Goal: Information Seeking & Learning: Learn about a topic

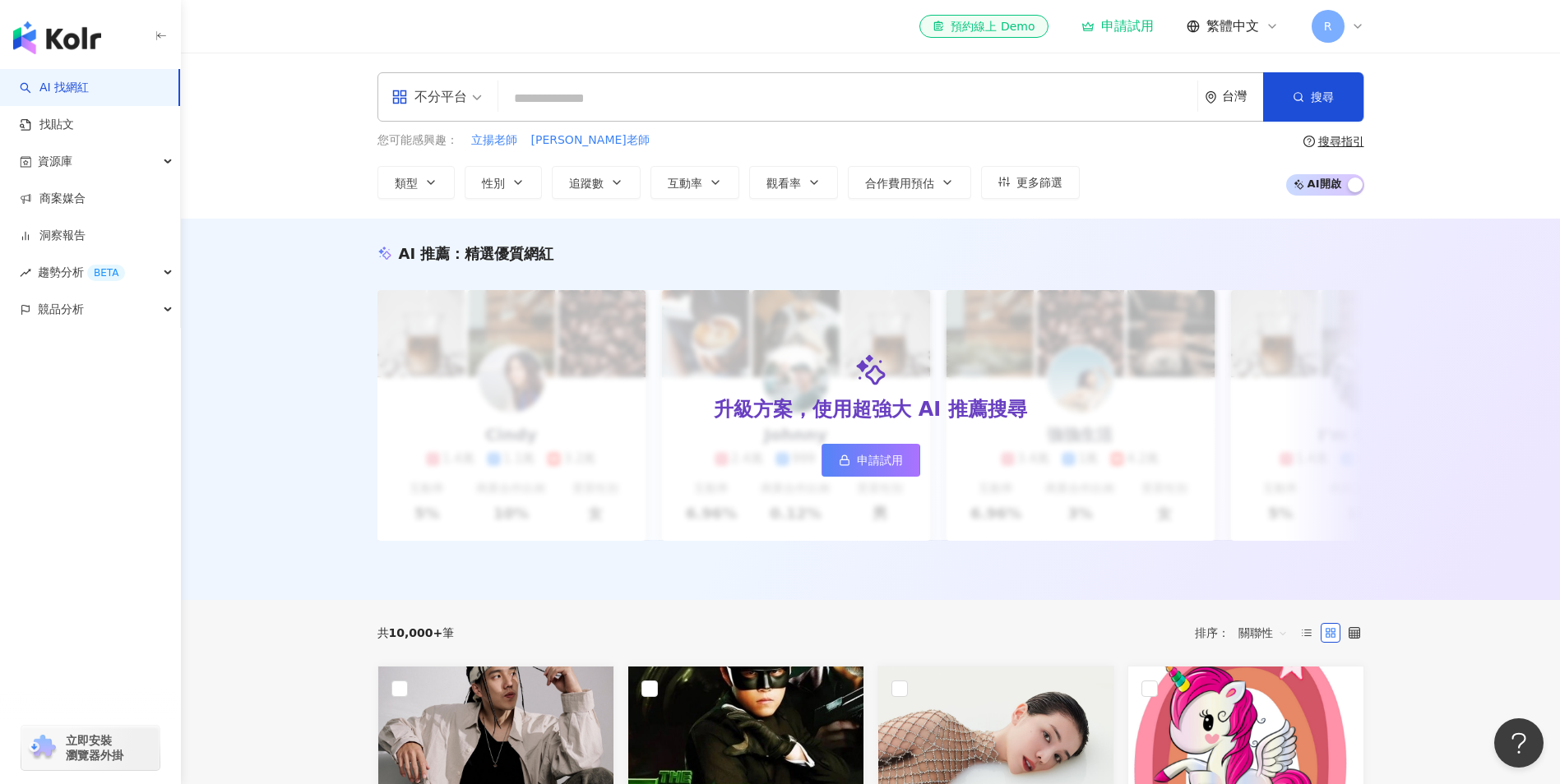
click at [692, 90] on input "search" at bounding box center [848, 99] width 686 height 31
type input "**********"
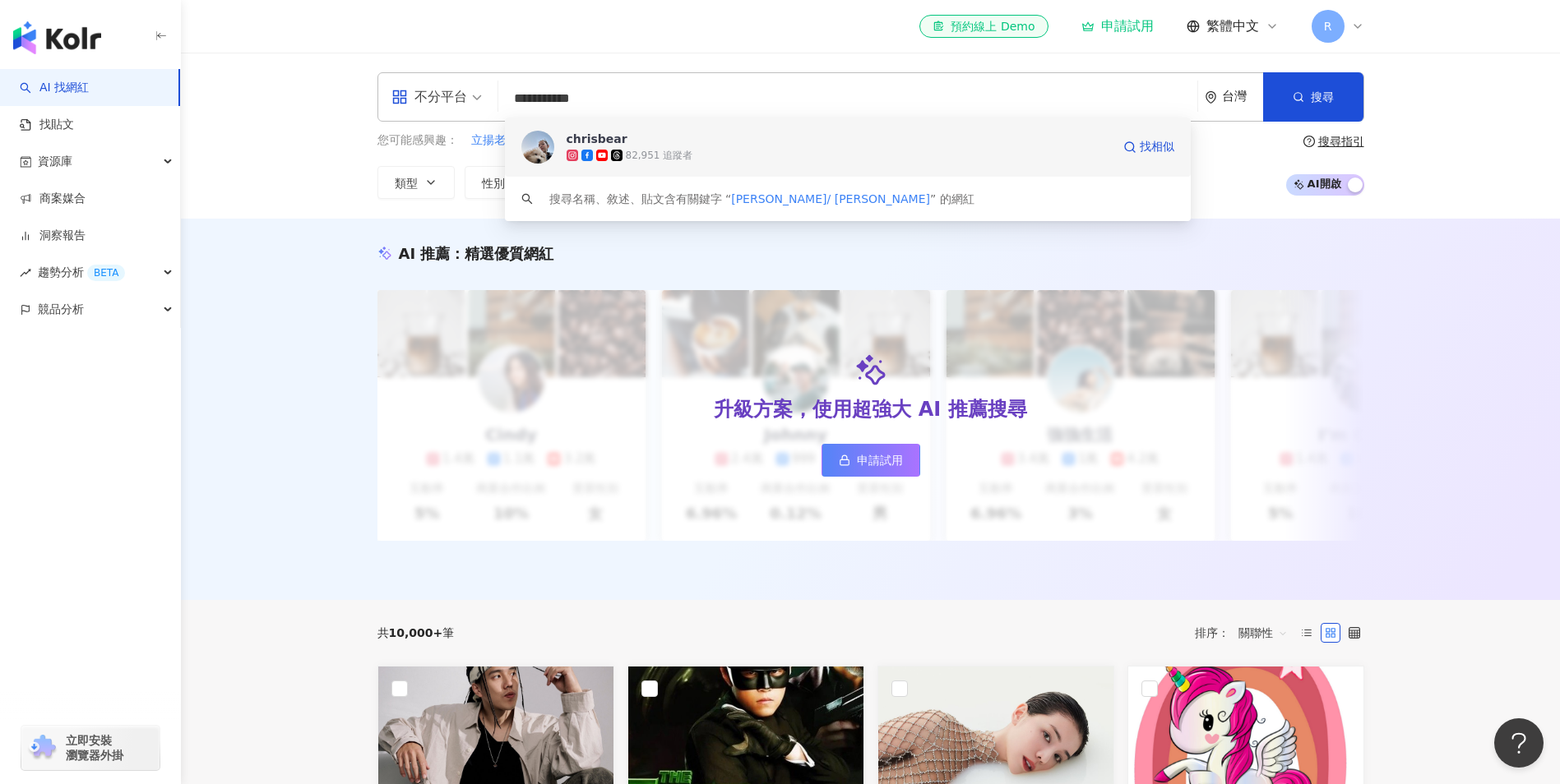
click at [683, 140] on span "chrisbear" at bounding box center [838, 139] width 544 height 16
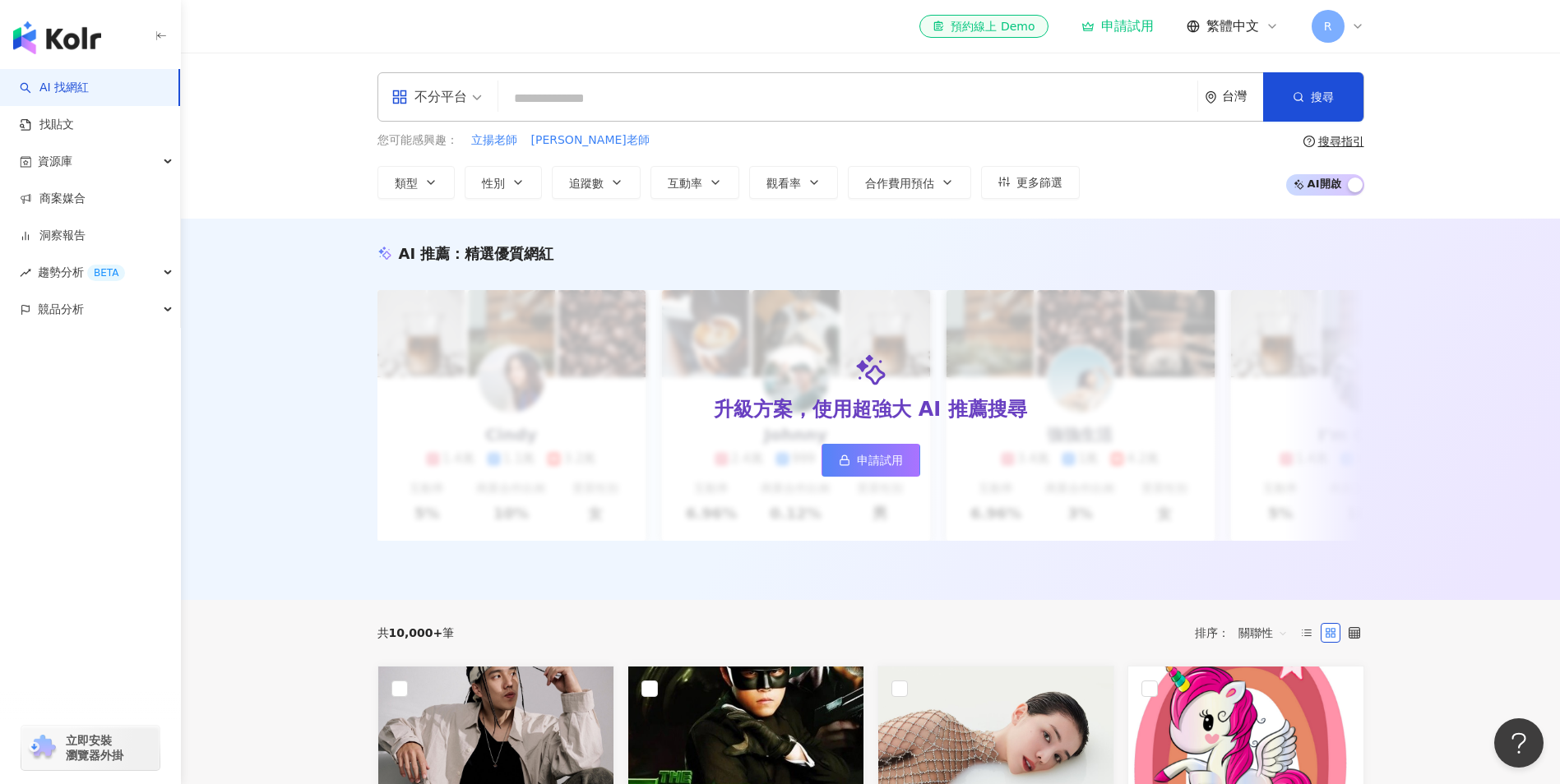
click at [605, 94] on input "search" at bounding box center [848, 99] width 686 height 31
paste input "**********"
type input "**********"
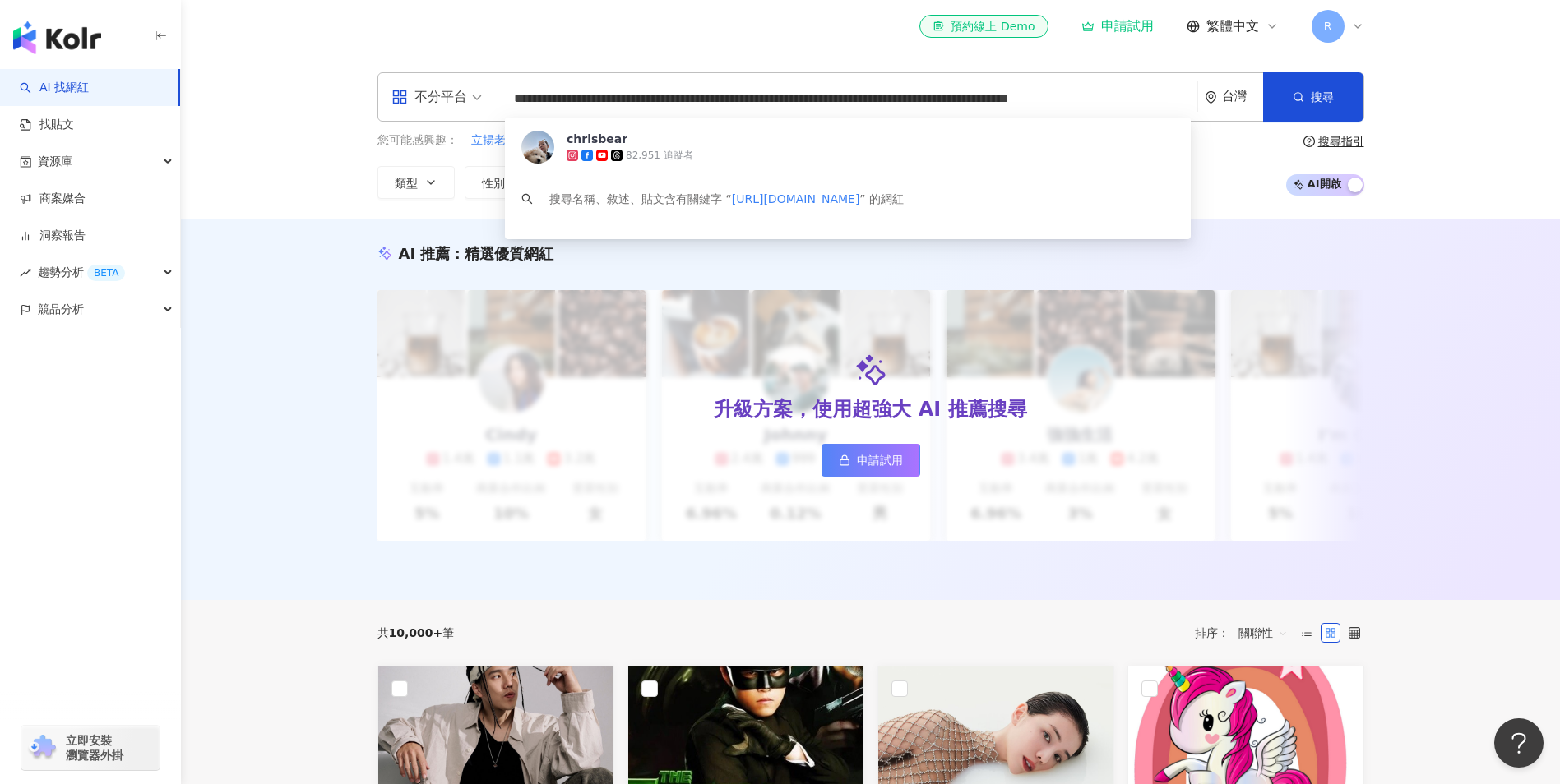
scroll to position [0, 20]
click at [635, 134] on span "chrisbear" at bounding box center [838, 139] width 544 height 16
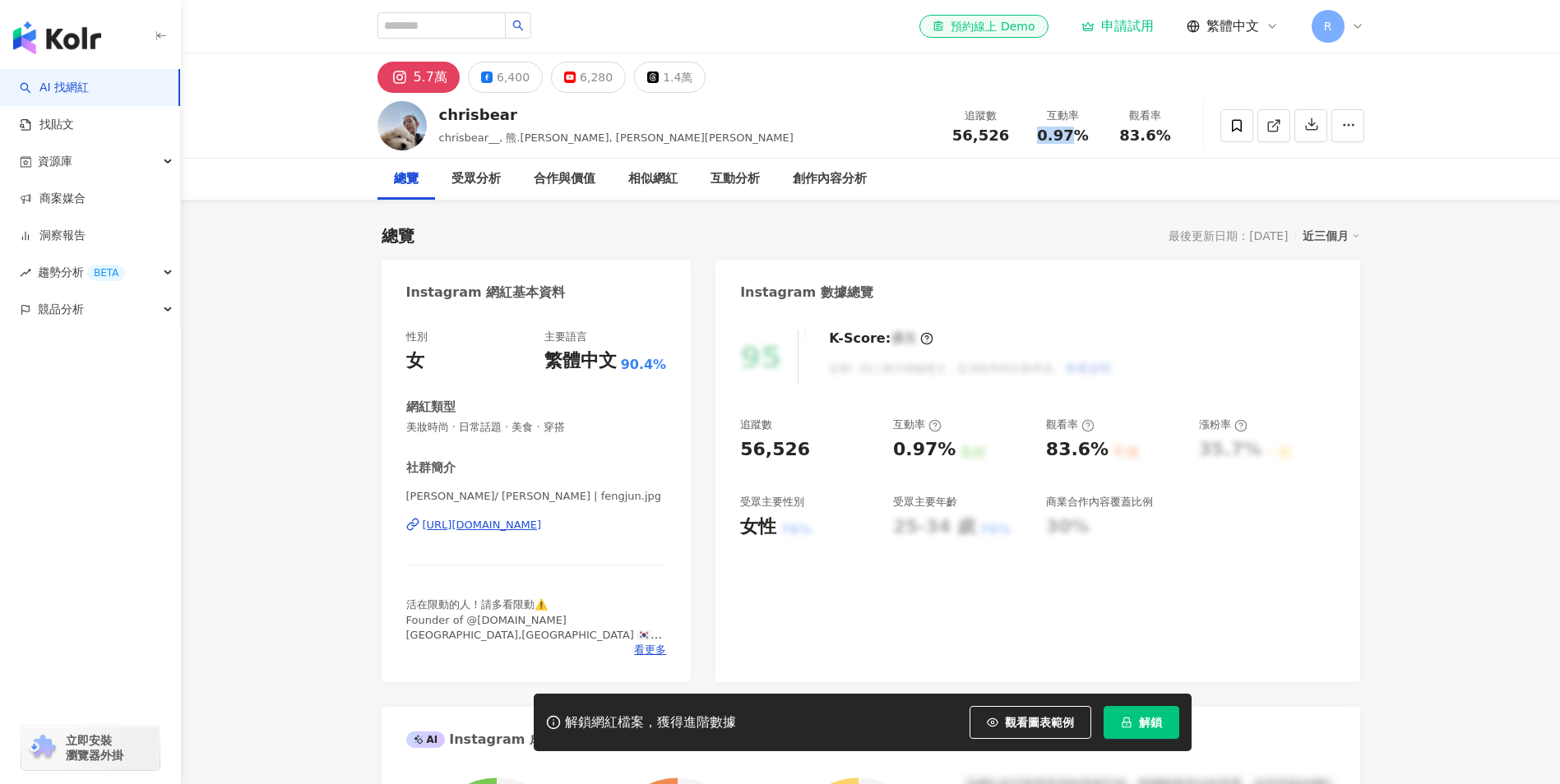
drag, startPoint x: 1039, startPoint y: 137, endPoint x: 1092, endPoint y: 140, distance: 53.1
click at [1092, 140] on div "0.97%" at bounding box center [1063, 135] width 62 height 16
copy span "0.97%"
drag, startPoint x: 595, startPoint y: 425, endPoint x: 379, endPoint y: 422, distance: 216.0
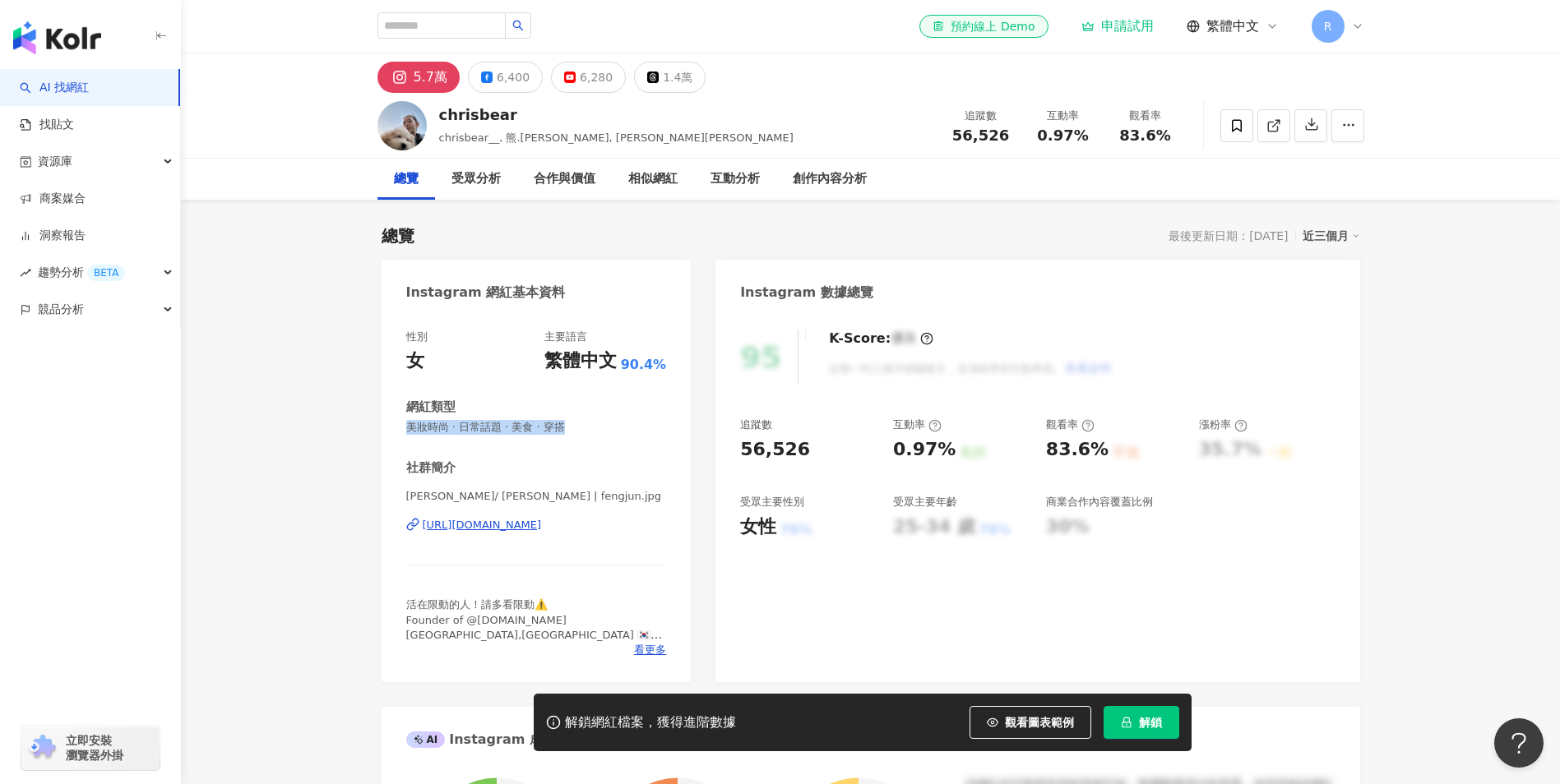
copy span "美妝時尚 · 日常話題 · 美食 · 穿搭"
click at [727, 171] on div "互動分析" at bounding box center [736, 179] width 49 height 20
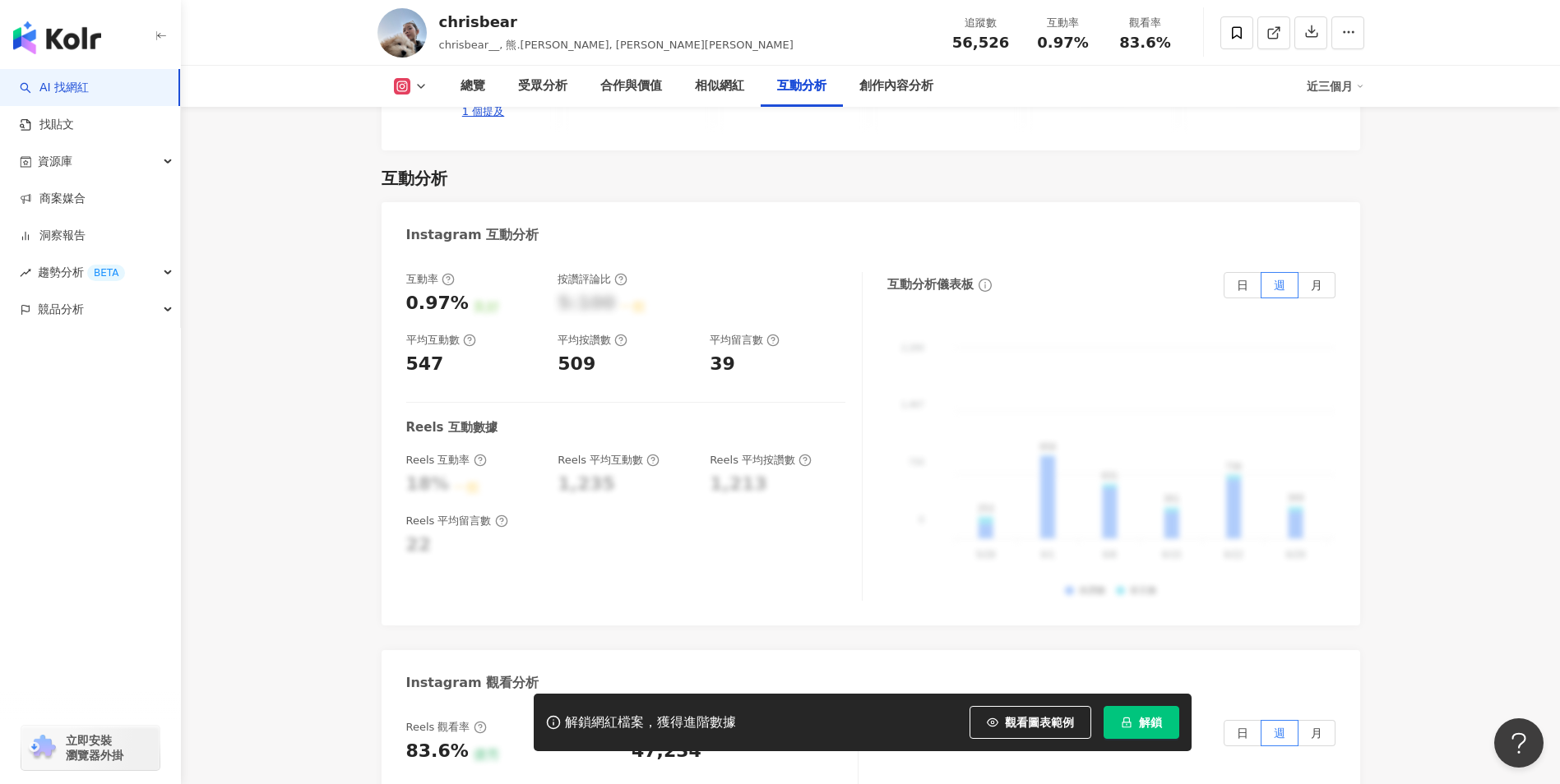
scroll to position [3549, 0]
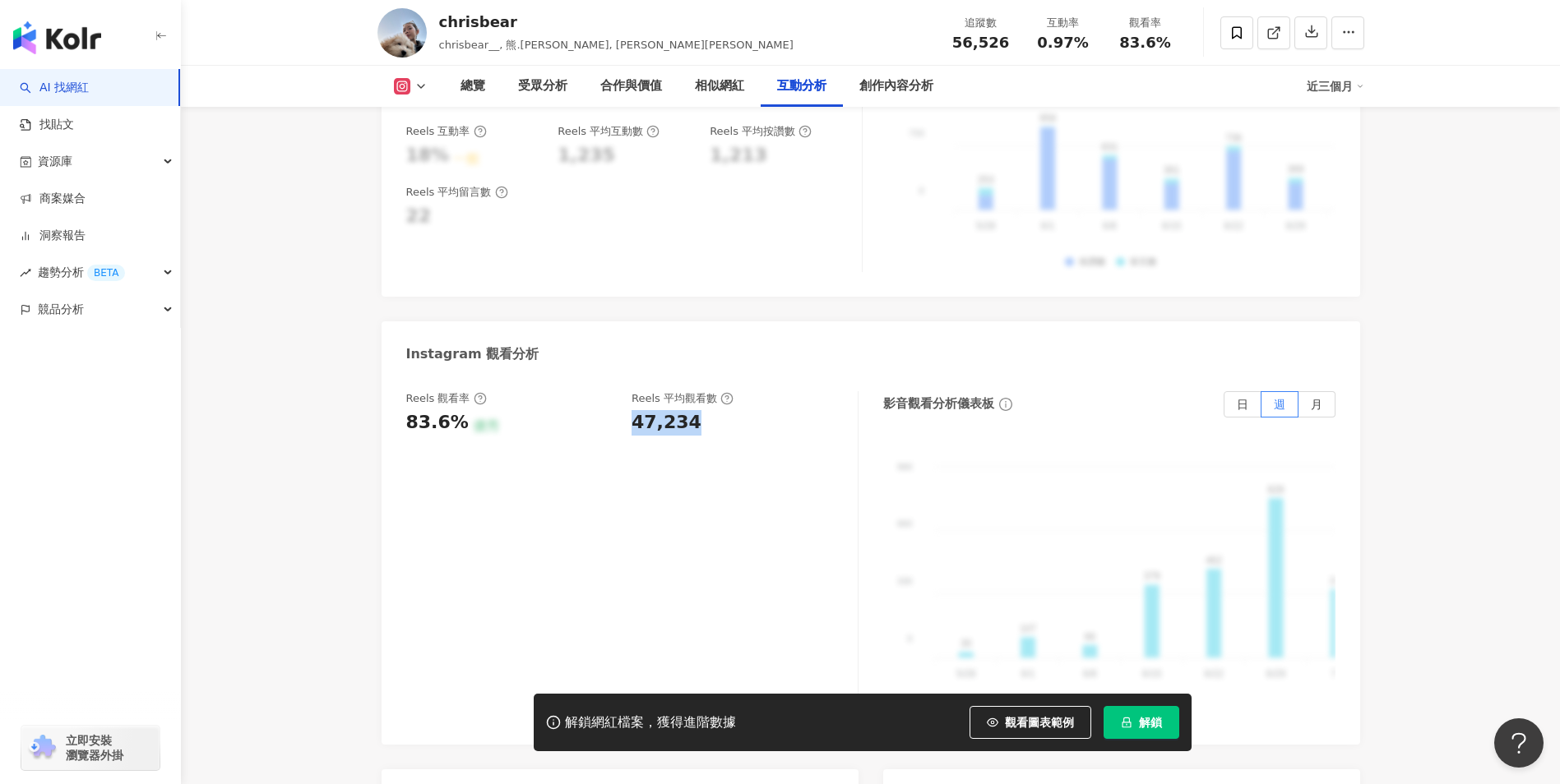
drag, startPoint x: 628, startPoint y: 384, endPoint x: 691, endPoint y: 374, distance: 63.8
click at [691, 392] on div "Reels 觀看率 83.6% 優秀 Reels 平均觀看數 47,234" at bounding box center [623, 414] width 435 height 44
copy div "47,234"
